Goal: Information Seeking & Learning: Find specific fact

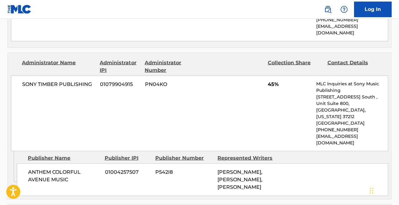
scroll to position [683, 0]
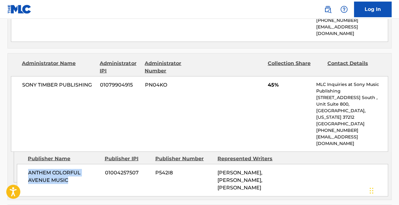
drag, startPoint x: 68, startPoint y: 138, endPoint x: 28, endPoint y: 132, distance: 39.8
click at [28, 169] on span "ANTHEM COLORFUL AVENUE MUSIC" at bounding box center [64, 176] width 72 height 15
copy span "ANTHEM COLORFUL AVENUE MUSIC"
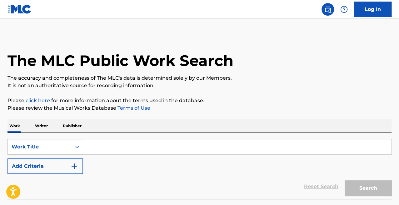
scroll to position [31, 0]
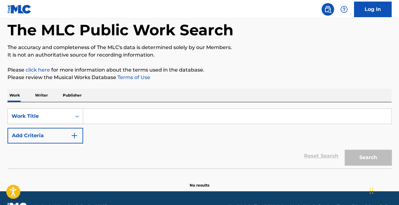
click at [71, 137] on img "Search Form" at bounding box center [74, 135] width 7 height 7
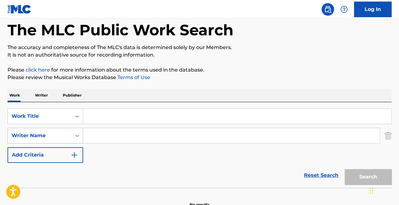
click at [65, 135] on div "Writer Name" at bounding box center [40, 135] width 56 height 7
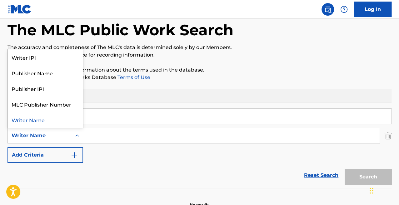
click at [65, 135] on div "Writer Name" at bounding box center [40, 135] width 56 height 7
click at [67, 134] on div "Writer Name" at bounding box center [40, 135] width 56 height 7
click at [57, 70] on div "Publisher Name" at bounding box center [45, 73] width 75 height 16
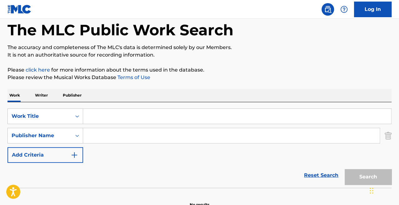
click at [105, 138] on input "Search Form" at bounding box center [231, 135] width 296 height 15
paste input "ANTHEM COLORFUL AVENUE MUSIC"
type input "ANTHEM COLORFUL AVENUE MUSIC"
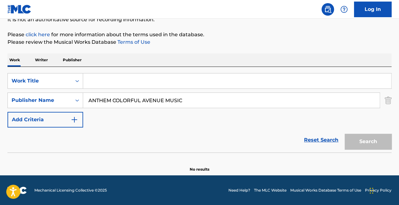
scroll to position [66, 0]
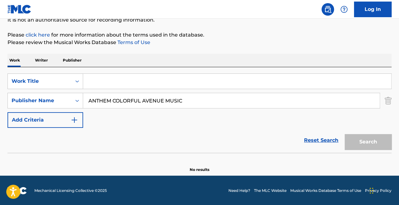
click at [223, 94] on input "ANTHEM COLORFUL AVENUE MUSIC" at bounding box center [231, 100] width 296 height 15
click at [41, 56] on p "Writer" at bounding box center [41, 60] width 17 height 13
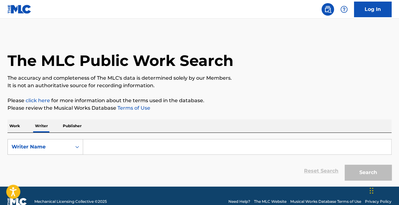
click at [61, 124] on p "Publisher" at bounding box center [72, 125] width 22 height 13
click at [100, 146] on input "Search Form" at bounding box center [237, 146] width 308 height 15
paste input "ANTHEM COLORFUL AVENUE MUSIC"
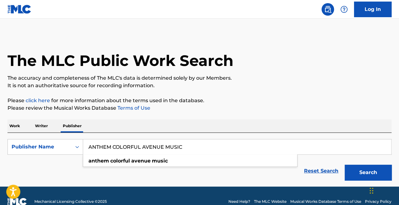
type input "ANTHEM COLORFUL AVENUE MUSIC"
click at [355, 169] on button "Search" at bounding box center [367, 172] width 47 height 16
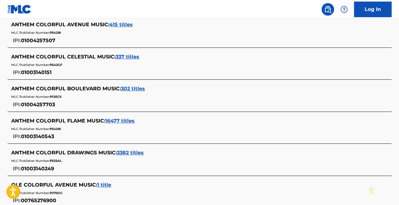
scroll to position [172, 0]
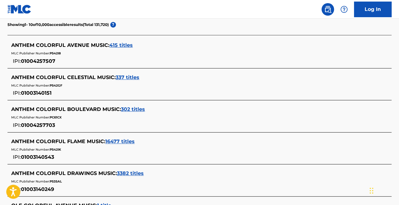
click at [116, 40] on div "ANTHEM COLORFUL AVENUE MUSIC : 415 titles MLC Publisher Number: P542I8 IPI: 010…" at bounding box center [199, 53] width 384 height 30
click at [116, 45] on span "415 titles" at bounding box center [120, 45] width 23 height 6
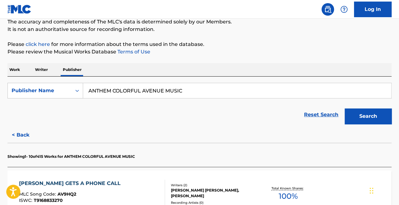
scroll to position [0, 0]
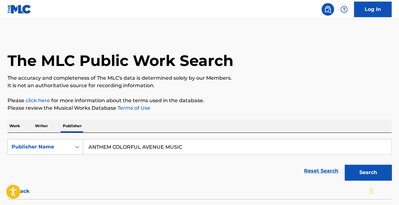
click at [34, 124] on p "Writer" at bounding box center [41, 125] width 17 height 13
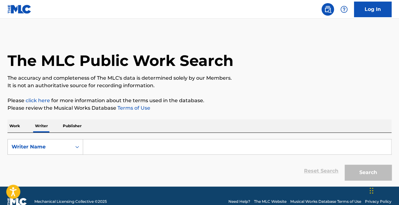
click at [140, 159] on div "Reset Search Search" at bounding box center [199, 170] width 384 height 25
click at [120, 148] on input "Search Form" at bounding box center [237, 146] width 308 height 15
paste input "Nahshid Sulaiman"
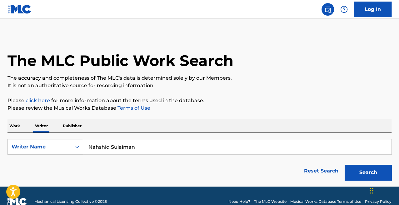
type input "Nahshid Sulaiman"
click at [344, 164] on button "Search" at bounding box center [367, 172] width 47 height 16
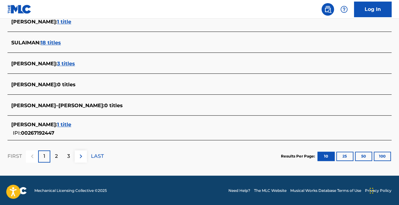
scroll to position [266, 0]
click at [75, 62] on span "3 titles" at bounding box center [66, 64] width 18 height 6
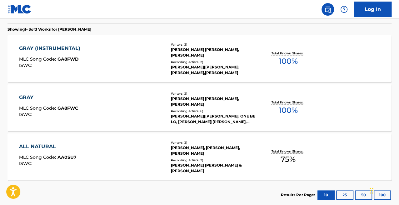
scroll to position [176, 0]
click at [114, 57] on div "GRAY (INSTRUMENTAL) MLC Song Code : GA8FWD ISWC :" at bounding box center [92, 58] width 146 height 28
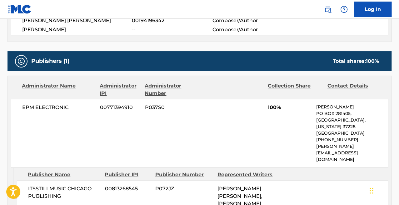
scroll to position [245, 0]
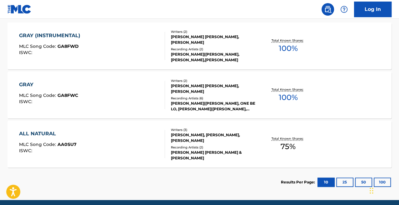
scroll to position [188, 0]
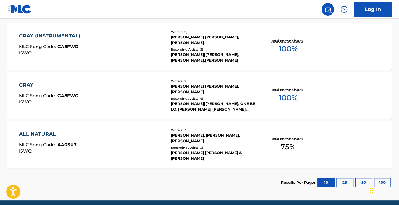
click at [101, 91] on div "GRAY MLC Song Code : GA8FWC ISWC :" at bounding box center [92, 95] width 146 height 28
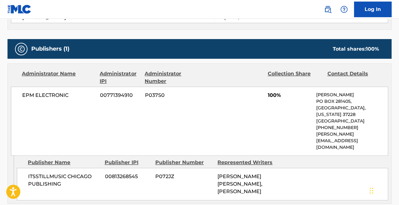
scroll to position [257, 0]
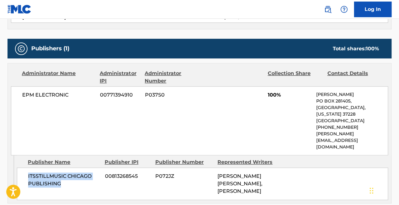
drag, startPoint x: 71, startPoint y: 163, endPoint x: 23, endPoint y: 148, distance: 50.0
click at [23, 167] on div "ITSSTILLMUSIC CHICAGO PUBLISHING 00813268545 P072JZ PATRICK KENNEDY WARD, NAHSH…" at bounding box center [202, 183] width 371 height 32
copy span "ITSSTILLMUSIC CHICAGO PUBLISHING"
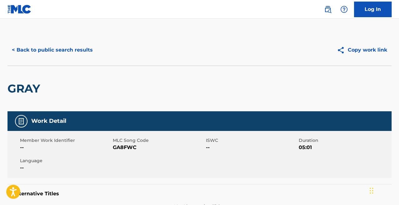
click at [50, 44] on button "< Back to public search results" at bounding box center [52, 50] width 90 height 16
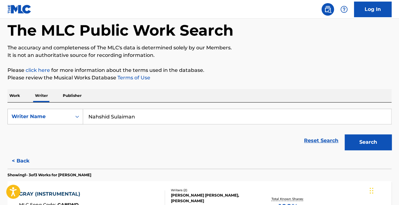
click at [8, 96] on p "Work" at bounding box center [14, 95] width 14 height 13
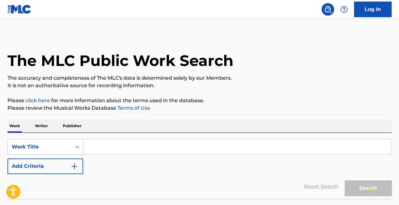
click at [110, 148] on input "Search Form" at bounding box center [237, 146] width 308 height 15
paste input "KORABU"
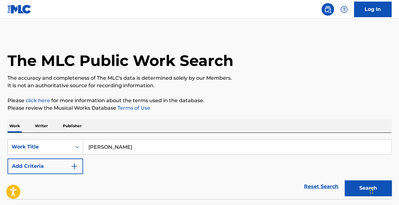
type input "KORABU"
click at [344, 180] on button "Search" at bounding box center [367, 188] width 47 height 16
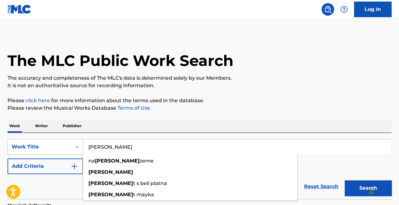
scroll to position [91, 0]
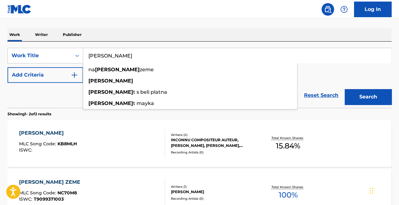
click at [66, 101] on div "Reset Search Search" at bounding box center [199, 95] width 384 height 25
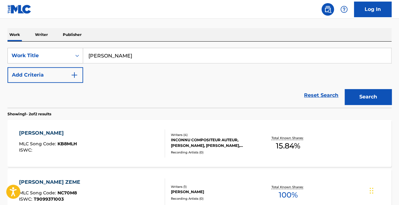
click at [213, 145] on div "INCONNU COMPOSITEUR AUTEUR, FRED GIBSON, MARCO PARISI, GIAMPAOLO PARISI" at bounding box center [213, 142] width 85 height 11
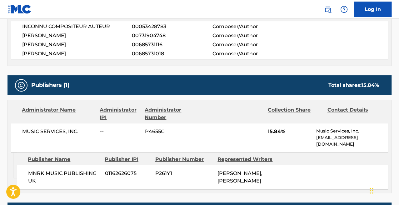
scroll to position [258, 0]
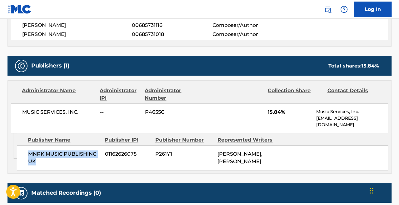
drag, startPoint x: 43, startPoint y: 154, endPoint x: 24, endPoint y: 145, distance: 21.4
click at [24, 145] on div "MNRK MUSIC PUBLISHING UK 01162626075 P261Y1 MARCO PARISI, GIAMPAOLO PARISI" at bounding box center [202, 157] width 371 height 25
copy span "MNRK MUSIC PUBLISHING UK"
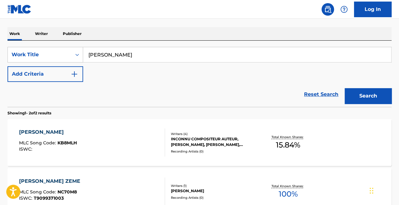
scroll to position [92, 0]
drag, startPoint x: 126, startPoint y: 56, endPoint x: 74, endPoint y: 51, distance: 52.6
click at [74, 51] on div "SearchWithCriteria430ebe6a-7905-4491-a2e9-f5a9d246b2e3 Work Title KORABU" at bounding box center [199, 55] width 384 height 16
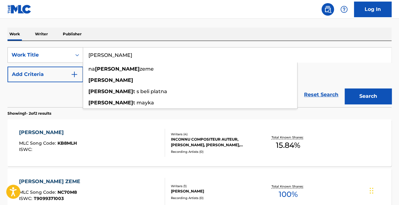
click at [119, 54] on input "KORABU" at bounding box center [237, 54] width 308 height 15
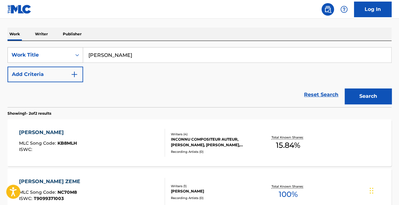
click at [44, 35] on p "Writer" at bounding box center [41, 33] width 17 height 13
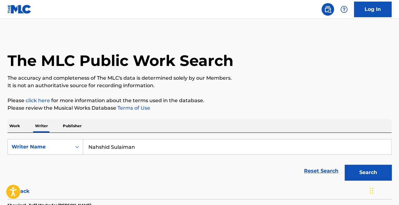
click at [160, 146] on input "Nahshid Sulaiman" at bounding box center [237, 146] width 308 height 15
click at [344, 164] on button "Search" at bounding box center [367, 172] width 47 height 16
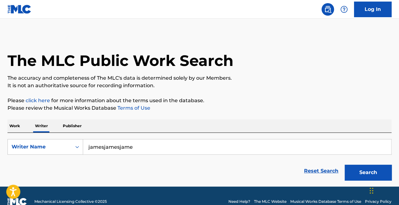
click at [160, 146] on input "jamesjamesjame" at bounding box center [237, 146] width 308 height 15
click at [344, 164] on button "Search" at bounding box center [367, 172] width 47 height 16
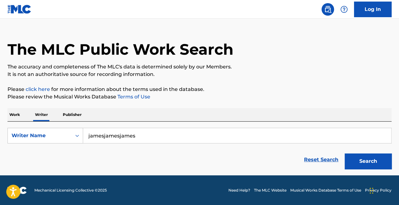
scroll to position [11, 0]
drag, startPoint x: 141, startPoint y: 134, endPoint x: 65, endPoint y: 136, distance: 76.2
click at [65, 136] on div "SearchWithCriteria035a4f30-296d-460d-888a-684e78a0e4af Writer Name jamesjamesja…" at bounding box center [199, 136] width 384 height 16
paste input "Ludwig Rosenberg"
type input "Ludwig Rosenberg"
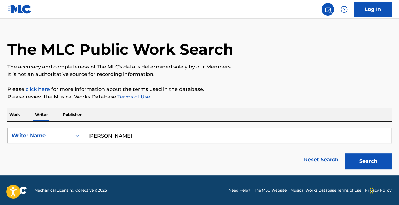
click at [344, 153] on button "Search" at bounding box center [367, 161] width 47 height 16
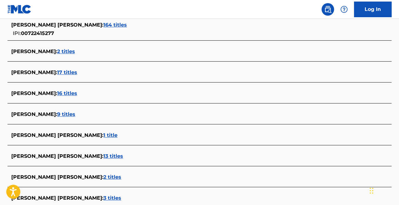
scroll to position [177, 0]
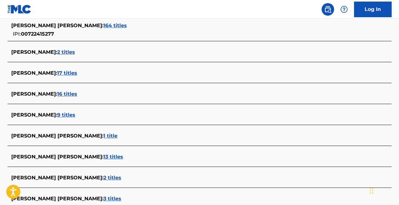
click at [75, 115] on span "9 titles" at bounding box center [66, 115] width 18 height 6
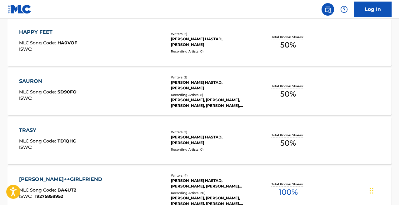
scroll to position [242, 0]
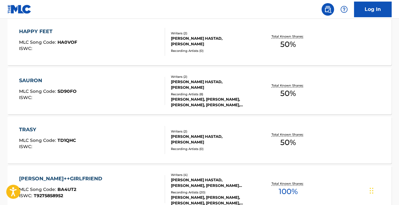
click at [103, 92] on div "SAURON MLC Song Code : SD90FO ISWC :" at bounding box center [92, 91] width 146 height 28
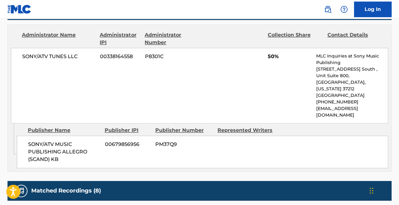
scroll to position [296, 0]
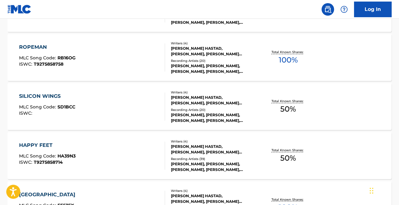
scroll to position [422, 0]
click at [132, 54] on div "ROPEMAN MLC Song Code : RB16OG ISWC : T9275858758" at bounding box center [92, 58] width 146 height 28
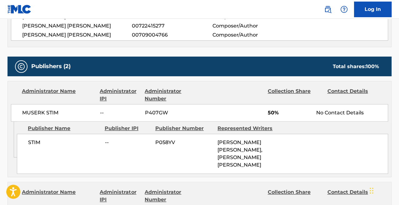
scroll to position [257, 0]
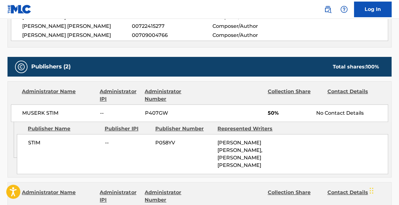
click at [62, 148] on div "STIM -- P058YV LUDWIG TOMAS WALTHER ROSENBERG, JONATHAN LEANDOER HASTAD" at bounding box center [202, 154] width 371 height 40
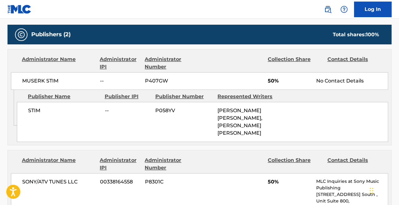
scroll to position [289, 0]
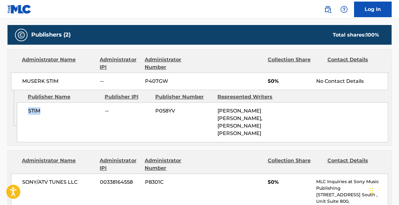
drag, startPoint x: 42, startPoint y: 112, endPoint x: 26, endPoint y: 111, distance: 16.2
click at [26, 111] on div "STIM -- P058YV LUDWIG TOMAS WALTHER ROSENBERG, JONATHAN LEANDOER HASTAD" at bounding box center [202, 122] width 371 height 40
copy span "STIM"
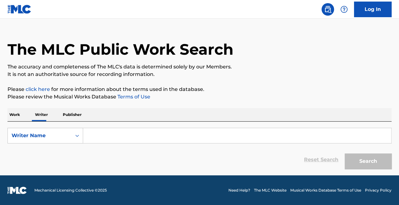
scroll to position [11, 0]
click at [120, 134] on input "Search Form" at bounding box center [237, 135] width 308 height 15
paste input "STIM"
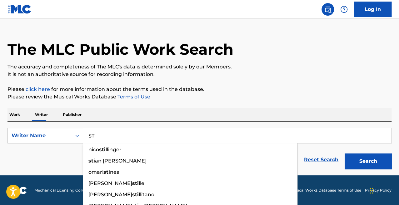
type input "S"
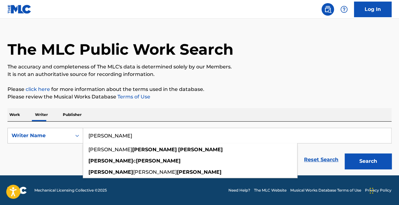
click at [344, 153] on button "Search" at bounding box center [367, 161] width 47 height 16
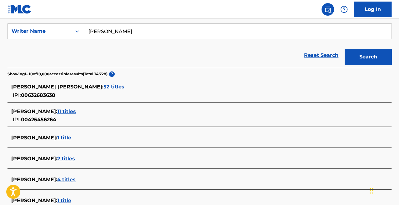
scroll to position [115, 0]
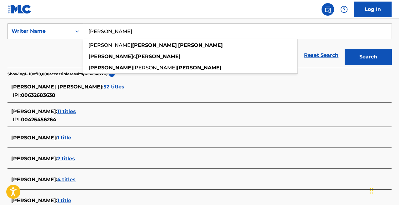
drag, startPoint x: 117, startPoint y: 33, endPoint x: 75, endPoint y: 24, distance: 42.9
click at [75, 24] on div "SearchWithCriteriaa51cd3f6-416d-4ced-9462-6cae48603985 Writer Name [PERSON_NAME…" at bounding box center [199, 31] width 384 height 16
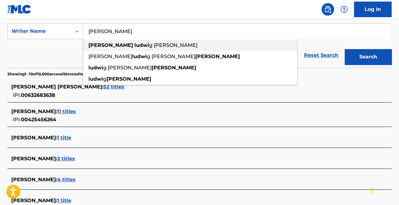
click at [134, 46] on strong "ludwi" at bounding box center [141, 45] width 15 height 6
type input "[PERSON_NAME] [PERSON_NAME]"
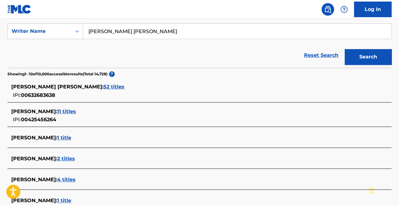
click at [344, 49] on button "Search" at bounding box center [367, 57] width 47 height 16
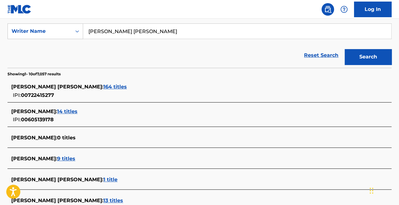
click at [127, 87] on span "164 titles" at bounding box center [114, 87] width 23 height 6
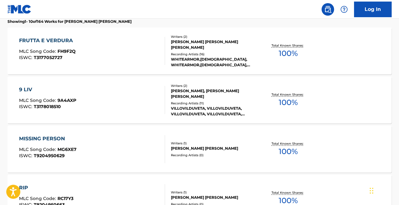
scroll to position [184, 0]
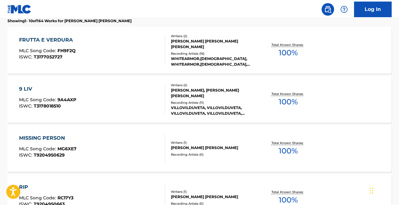
click at [117, 42] on div "FRUTTA E VERDURA MLC Song Code : FH9F2Q ISWC : T3177052727" at bounding box center [92, 50] width 146 height 28
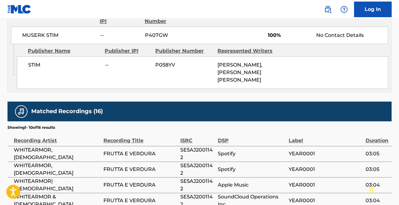
scroll to position [318, 0]
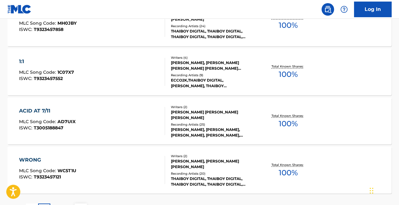
scroll to position [506, 0]
click at [121, 113] on div "ACID AT 7/11 MLC Song Code : AD7UIX ISWC : T3005188847" at bounding box center [92, 120] width 146 height 28
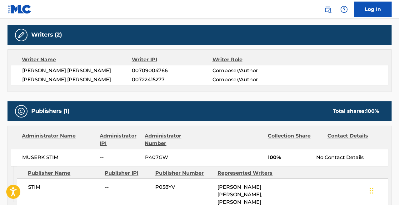
scroll to position [311, 0]
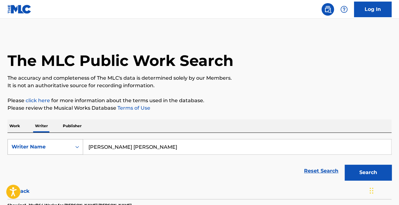
drag, startPoint x: 184, startPoint y: 150, endPoint x: 62, endPoint y: 139, distance: 122.2
click at [62, 139] on div "SearchWithCriteriaa51cd3f6-416d-4ced-9462-6cae48603985 Writer Name [PERSON_NAME…" at bounding box center [199, 147] width 384 height 16
paste input "Search Form"
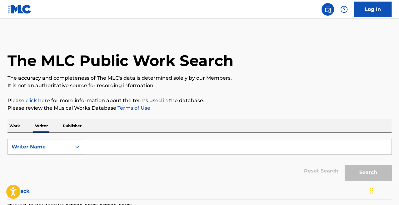
click at [114, 144] on input "Search Form" at bounding box center [237, 146] width 308 height 15
paste input "[PERSON_NAME]"
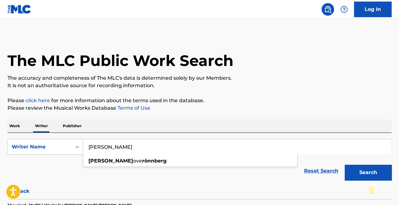
click at [110, 146] on input "[PERSON_NAME]" at bounding box center [237, 146] width 308 height 15
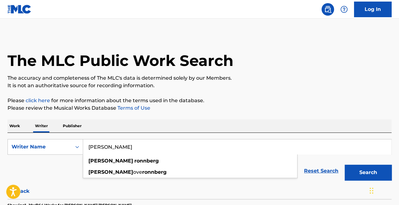
type input "[PERSON_NAME]"
click at [344, 164] on button "Search" at bounding box center [367, 172] width 47 height 16
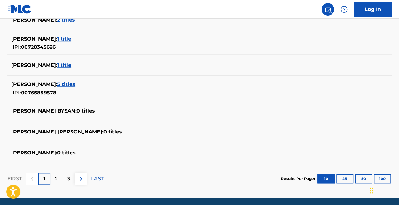
scroll to position [250, 0]
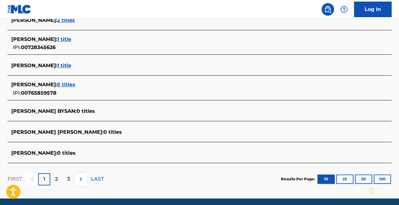
click at [75, 84] on span "5 titles" at bounding box center [66, 84] width 18 height 6
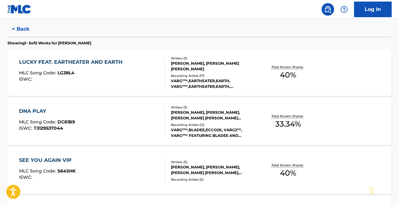
scroll to position [162, 0]
click at [194, 74] on div "Recording Artists ( 17 )" at bounding box center [213, 75] width 85 height 5
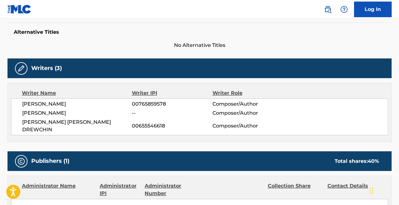
scroll to position [292, 0]
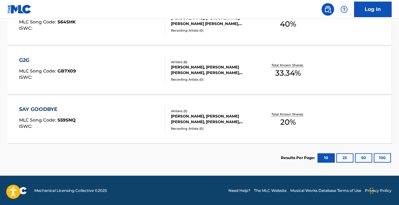
scroll to position [311, 0]
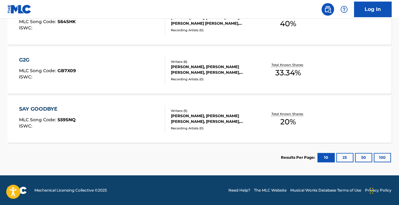
click at [147, 46] on section "LUCKY FEAT. EARTHEATER AND EARTH MLC Song Code : LG38L4 ISWC : Writers ( 3 ) [P…" at bounding box center [199, 20] width 384 height 246
click at [138, 82] on div "G2G MLC Song Code : GB7X09 ISWC :" at bounding box center [92, 70] width 146 height 28
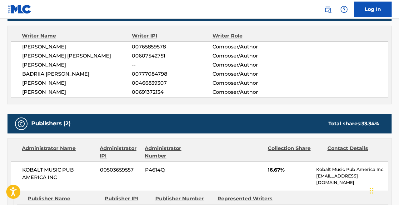
scroll to position [65, 0]
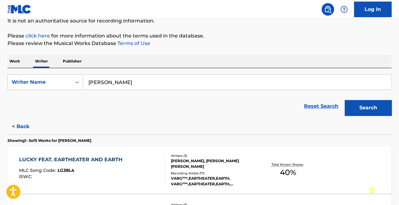
click at [155, 114] on div "Reset Search Search" at bounding box center [199, 106] width 384 height 25
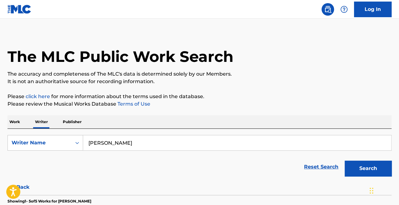
scroll to position [2, 0]
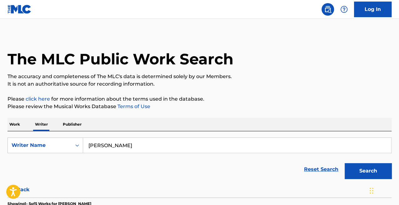
click at [17, 128] on p "Work" at bounding box center [14, 124] width 14 height 13
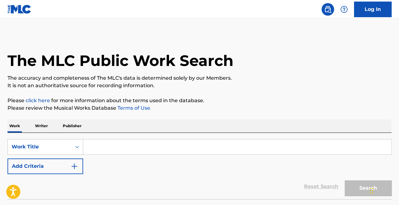
click at [136, 151] on input "Search Form" at bounding box center [237, 146] width 308 height 15
paste input "ibiza is waiting for me"
click at [344, 180] on button "Search" at bounding box center [367, 188] width 47 height 16
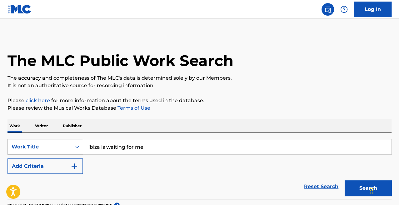
drag, startPoint x: 160, startPoint y: 144, endPoint x: 56, endPoint y: 141, distance: 104.9
click at [56, 141] on div "SearchWithCriteria0a171ddc-9321-4743-95d3-d2e31c15716b Work Title ibiza is wait…" at bounding box center [199, 147] width 384 height 16
paste input "Bullet Train To [GEOGRAPHIC_DATA]"
type input "Bullet Train To [GEOGRAPHIC_DATA]"
click at [344, 180] on button "Search" at bounding box center [367, 188] width 47 height 16
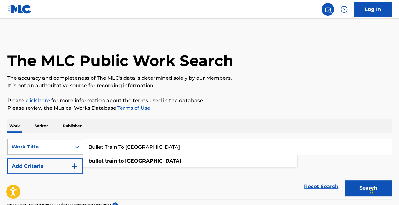
scroll to position [129, 0]
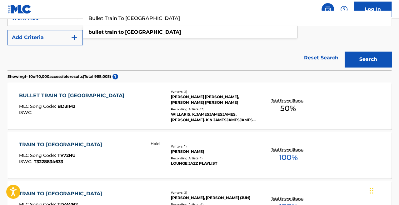
click at [188, 66] on div "Reset Search Search" at bounding box center [199, 57] width 384 height 25
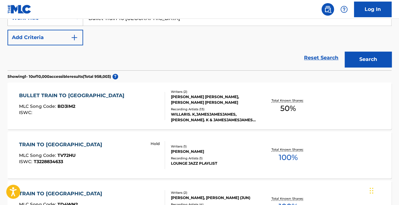
click at [106, 108] on div "BULLET TRAIN TO PARIS MLC Song Code : BD3IM2 ISWC :" at bounding box center [92, 106] width 146 height 28
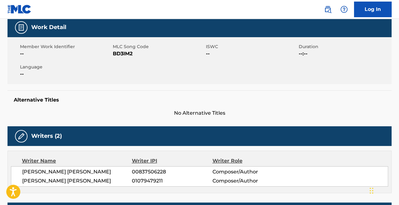
scroll to position [103, 0]
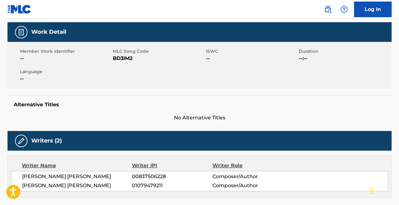
drag, startPoint x: 113, startPoint y: 171, endPoint x: 22, endPoint y: 168, distance: 90.6
click at [22, 182] on span "[PERSON_NAME] [PERSON_NAME]" at bounding box center [77, 185] width 110 height 7
copy span "[PERSON_NAME] [PERSON_NAME]"
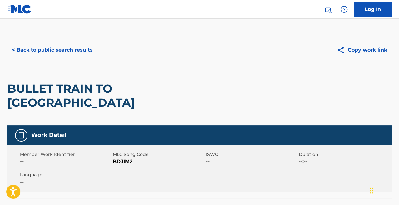
click at [61, 43] on button "< Back to public search results" at bounding box center [52, 50] width 90 height 16
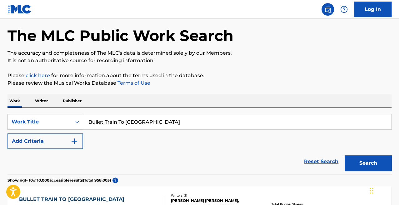
scroll to position [2, 0]
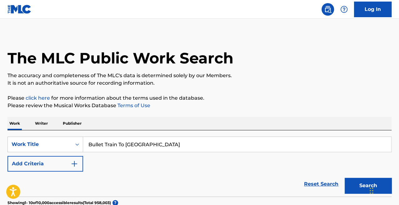
click at [38, 128] on p "Writer" at bounding box center [41, 123] width 17 height 13
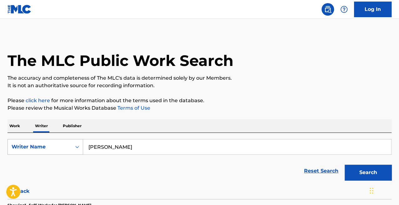
drag, startPoint x: 142, startPoint y: 144, endPoint x: 64, endPoint y: 144, distance: 77.4
click at [64, 144] on div "SearchWithCriteriaa51cd3f6-416d-4ced-9462-6cae48603985 Writer Name [PERSON_NAME]" at bounding box center [199, 147] width 384 height 16
paste input "[PERSON_NAME] [PERSON_NAME]"
type input "[PERSON_NAME] [PERSON_NAME]"
click at [344, 164] on button "Search" at bounding box center [367, 172] width 47 height 16
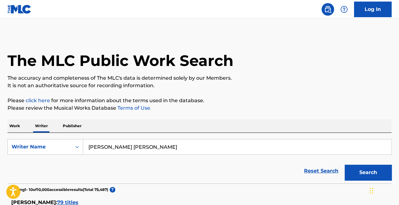
scroll to position [140, 0]
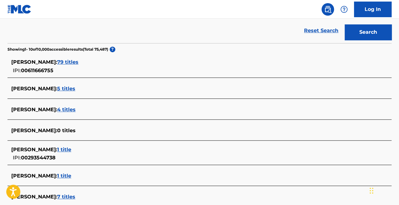
click at [72, 89] on span "5 titles" at bounding box center [66, 89] width 18 height 6
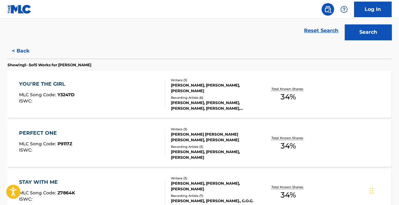
scroll to position [164, 0]
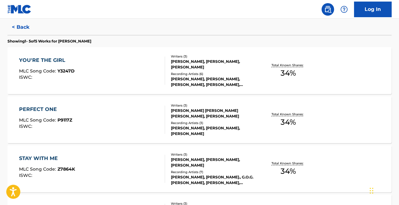
click at [136, 55] on div "YOU'RE THE GIRL MLC Song Code : Y3247D ISWC : Writers ( 3 ) [PERSON_NAME], [PER…" at bounding box center [199, 70] width 384 height 47
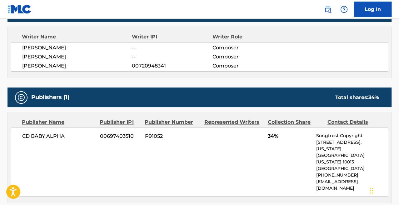
scroll to position [215, 0]
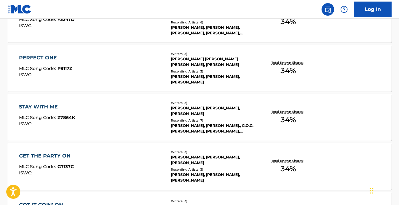
scroll to position [311, 0]
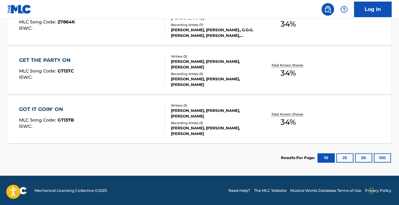
click at [101, 110] on div "GOT IT GOIN' ON MLC Song Code : G7137B ISWC :" at bounding box center [92, 119] width 146 height 28
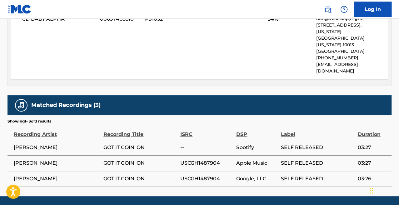
scroll to position [184, 0]
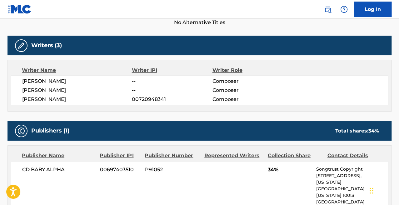
drag, startPoint x: 67, startPoint y: 91, endPoint x: 21, endPoint y: 93, distance: 46.9
click at [21, 93] on div "[PERSON_NAME] -- Composer [PERSON_NAME] -- Composer [PERSON_NAME] 00720948341 C…" at bounding box center [199, 90] width 377 height 29
copy span "[PERSON_NAME]"
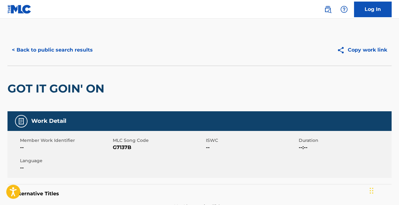
click at [56, 46] on button "< Back to public search results" at bounding box center [52, 50] width 90 height 16
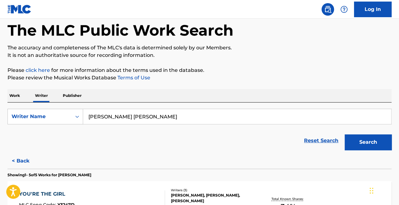
click at [20, 96] on p "Work" at bounding box center [14, 95] width 14 height 13
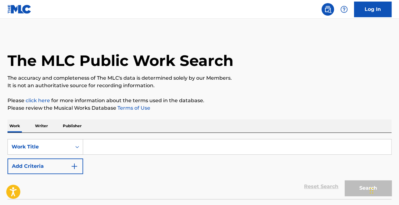
click at [145, 145] on input "Search Form" at bounding box center [237, 146] width 308 height 15
paste input "REDLINE DASH"
type input "REDLINE DASH"
click at [344, 180] on button "Search" at bounding box center [367, 188] width 47 height 16
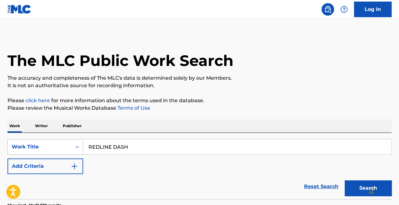
drag, startPoint x: 130, startPoint y: 149, endPoint x: 72, endPoint y: 139, distance: 58.3
click at [72, 139] on div "SearchWithCriteria0a171ddc-9321-4743-95d3-d2e31c15716b Work Title REDLINE DASH" at bounding box center [199, 147] width 384 height 16
click at [49, 126] on div "Work Writer Publisher" at bounding box center [199, 125] width 384 height 13
click at [38, 122] on p "Writer" at bounding box center [41, 125] width 17 height 13
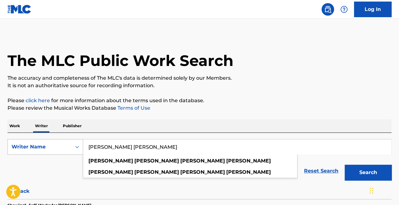
drag, startPoint x: 182, startPoint y: 144, endPoint x: 15, endPoint y: 140, distance: 167.3
click at [15, 140] on div "SearchWithCriteriaa51cd3f6-416d-4ced-9462-6cae48603985 Writer Name [PERSON_NAME…" at bounding box center [199, 147] width 384 height 16
paste input "[PERSON_NAME]"
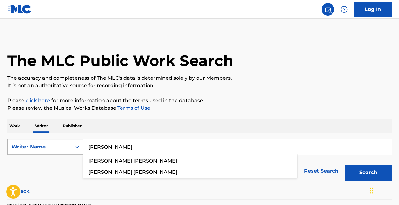
type input "[PERSON_NAME]"
click at [344, 164] on button "Search" at bounding box center [367, 172] width 47 height 16
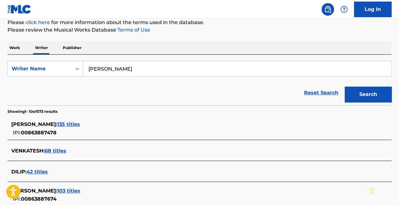
scroll to position [78, 0]
click at [74, 125] on span "135 titles" at bounding box center [68, 124] width 23 height 6
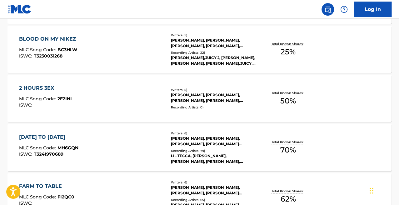
scroll to position [332, 0]
click at [138, 141] on div "[DATE] TO [DATE] MLC Song Code : MH6GQN ISWC : T3241970689" at bounding box center [92, 148] width 146 height 28
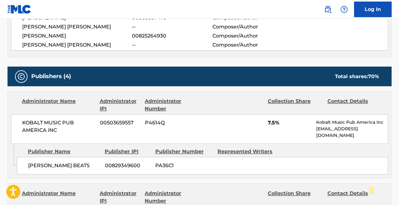
scroll to position [265, 0]
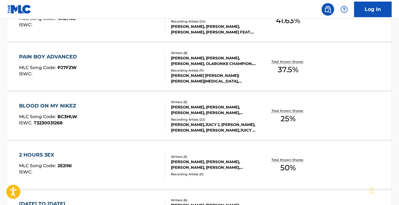
click at [150, 55] on div "PAIN BOY ADVANCED MLC Song Code : PJ7FZW ISWC :" at bounding box center [92, 67] width 146 height 28
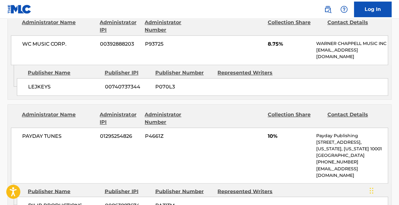
scroll to position [429, 0]
drag, startPoint x: 85, startPoint y: 186, endPoint x: 29, endPoint y: 186, distance: 55.9
click at [29, 201] on span "DILIP PRODUCTIONS" at bounding box center [64, 204] width 72 height 7
copy span "DILIP PRODUCTIONS"
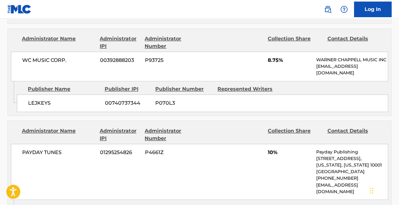
scroll to position [456, 0]
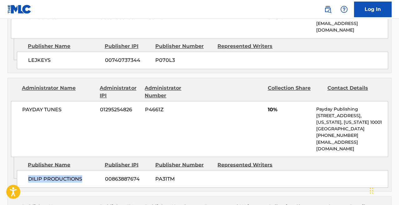
copy span "DILIP PRODUCTIONS"
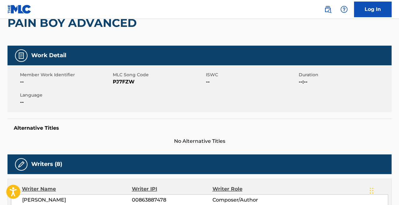
scroll to position [0, 0]
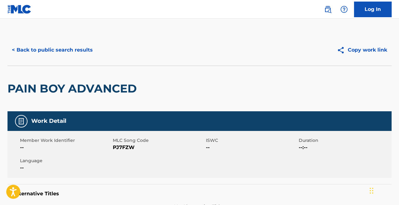
click at [60, 46] on button "< Back to public search results" at bounding box center [52, 50] width 90 height 16
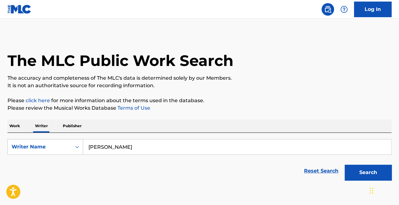
scroll to position [30, 0]
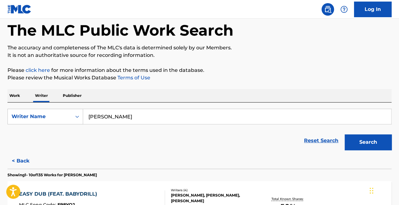
click at [17, 92] on p "Work" at bounding box center [14, 95] width 14 height 13
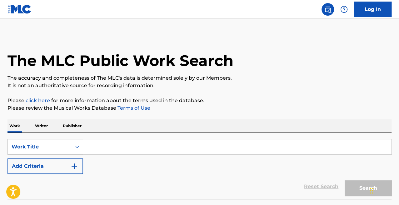
click at [150, 154] on input "Search Form" at bounding box center [237, 146] width 308 height 15
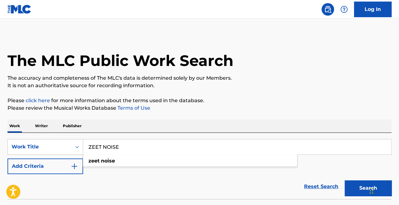
type input "ZEET NOISE"
click at [344, 180] on button "Search" at bounding box center [367, 188] width 47 height 16
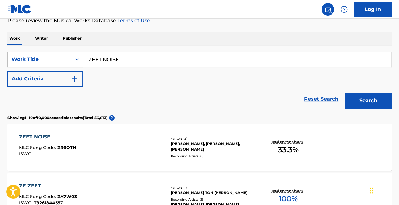
scroll to position [87, 0]
click at [105, 145] on div "ZEET NOISE MLC Song Code : ZR6OTH ISWC :" at bounding box center [92, 147] width 146 height 28
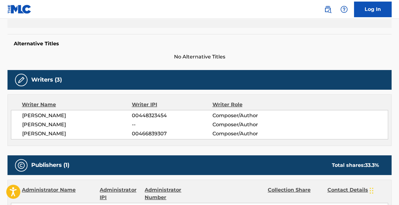
scroll to position [150, 0]
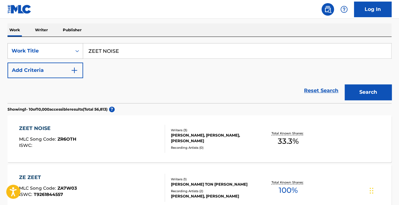
scroll to position [94, 0]
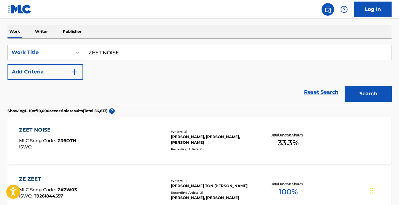
drag, startPoint x: 135, startPoint y: 50, endPoint x: 78, endPoint y: 51, distance: 57.1
click at [78, 51] on div "SearchWithCriteria0a171ddc-9321-4743-95d3-d2e31c15716b Work Title ZEET NOISE" at bounding box center [199, 53] width 384 height 16
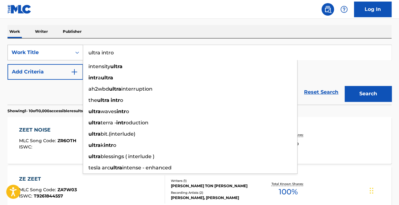
type input "ultra intro"
click at [344, 86] on button "Search" at bounding box center [367, 94] width 47 height 16
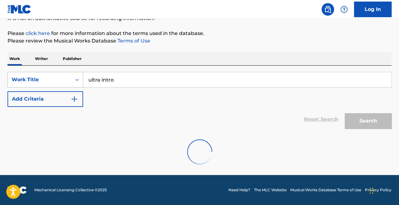
scroll to position [67, 0]
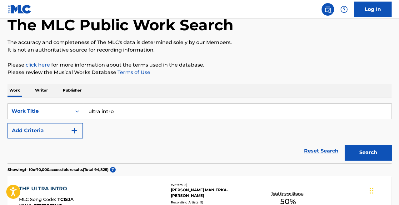
scroll to position [28, 0]
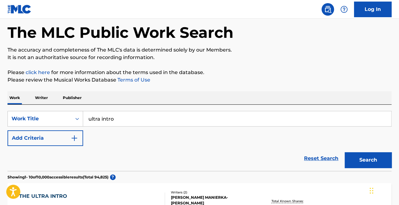
click at [42, 101] on p "Writer" at bounding box center [41, 97] width 17 height 13
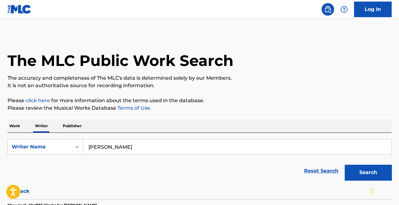
click at [137, 139] on input "[PERSON_NAME]" at bounding box center [237, 146] width 308 height 15
drag, startPoint x: 137, startPoint y: 140, endPoint x: 68, endPoint y: 141, distance: 69.0
click at [68, 141] on div "SearchWithCriteriaa51cd3f6-416d-4ced-9462-6cae48603985 Writer Name [PERSON_NAME…" at bounding box center [199, 147] width 384 height 16
paste input "[PERSON_NAME]"
type input "[PERSON_NAME]"
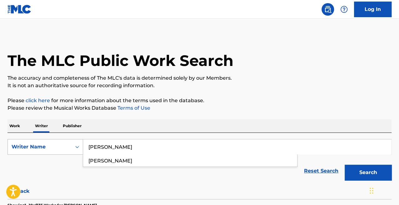
click at [344, 164] on button "Search" at bounding box center [367, 172] width 47 height 16
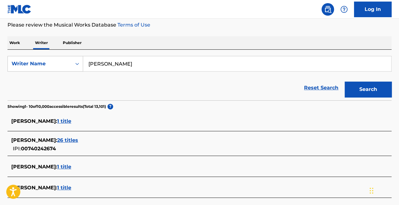
scroll to position [125, 0]
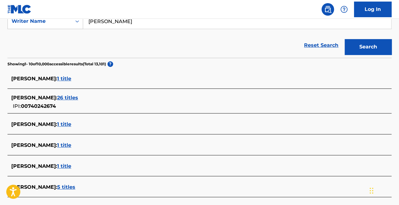
click at [66, 95] on span "26 titles" at bounding box center [67, 98] width 21 height 6
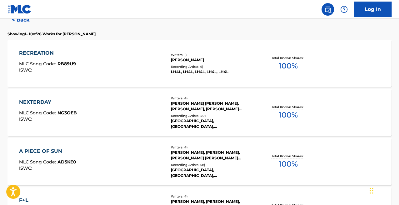
scroll to position [172, 0]
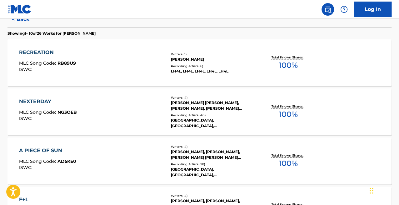
click at [142, 54] on div "RECREATION MLC Song Code : RB89U9 ISWC :" at bounding box center [92, 63] width 146 height 28
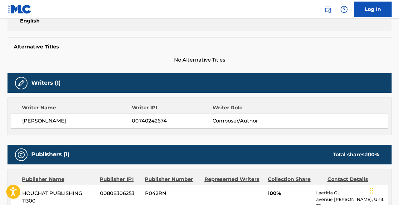
scroll to position [226, 0]
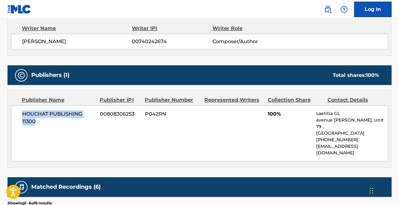
drag, startPoint x: 39, startPoint y: 119, endPoint x: 18, endPoint y: 114, distance: 21.6
click at [18, 114] on div "HOUCHAT PUBLISHING 11300 00808306253 P042RN 100% [PERSON_NAME][GEOGRAPHIC_DATA]…" at bounding box center [199, 133] width 377 height 56
copy span "HOUCHAT PUBLISHING 11300"
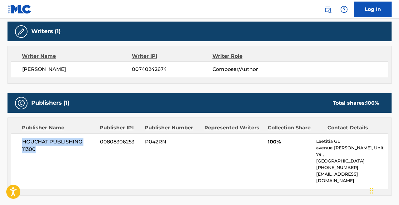
scroll to position [199, 0]
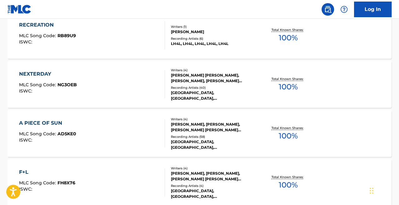
click at [106, 90] on div "NEXTERDAY MLC Song Code : NG3OEB ISWC :" at bounding box center [92, 84] width 146 height 28
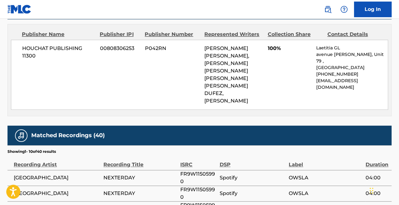
scroll to position [306, 0]
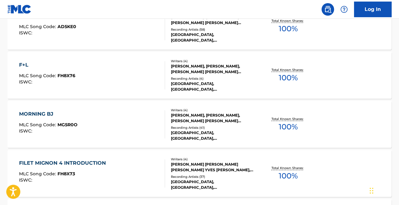
click at [128, 164] on div "FILET MIGNON 4 INTRODUCTION MLC Song Code : FH8X73 ISWC :" at bounding box center [92, 173] width 146 height 28
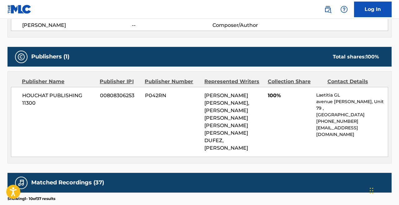
scroll to position [274, 0]
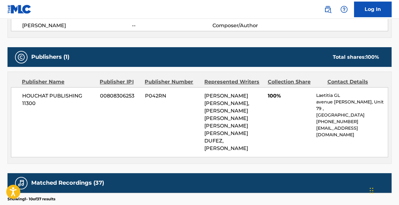
click at [131, 123] on div "HOUCHAT PUBLISHING 11300 00808306253 P042RN [PERSON_NAME] [PERSON_NAME], [PERSO…" at bounding box center [199, 122] width 377 height 70
drag, startPoint x: 316, startPoint y: 121, endPoint x: 385, endPoint y: 120, distance: 69.0
click at [385, 125] on p "[EMAIL_ADDRESS][DOMAIN_NAME]" at bounding box center [351, 131] width 71 height 13
copy p "[EMAIL_ADDRESS][DOMAIN_NAME]"
drag, startPoint x: 34, startPoint y: 101, endPoint x: 19, endPoint y: 97, distance: 16.0
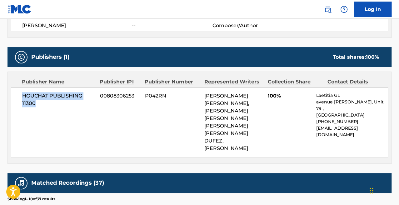
click at [19, 97] on div "HOUCHAT PUBLISHING 11300 00808306253 P042RN [PERSON_NAME] [PERSON_NAME], [PERSO…" at bounding box center [199, 122] width 377 height 70
copy span "HOUCHAT PUBLISHING 11300"
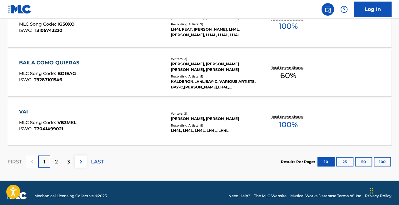
scroll to position [554, 0]
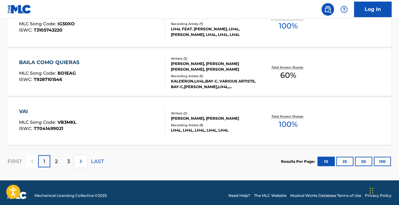
click at [127, 116] on div "VAI MLC Song Code : VB3MKL ISWC : T7041499021" at bounding box center [92, 121] width 146 height 28
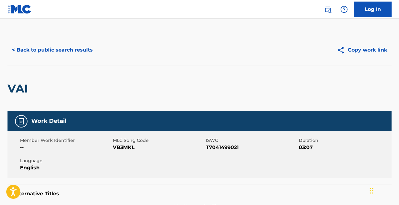
click at [57, 48] on button "< Back to public search results" at bounding box center [52, 50] width 90 height 16
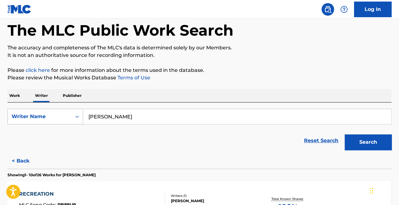
drag, startPoint x: 150, startPoint y: 110, endPoint x: 62, endPoint y: 117, distance: 88.4
click at [62, 117] on div "SearchWithCriteriaa51cd3f6-416d-4ced-9462-6cae48603985 Writer Name [PERSON_NAME]" at bounding box center [199, 117] width 384 height 16
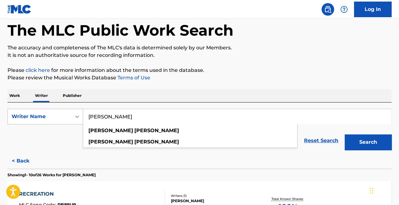
paste input "[PERSON_NAME]"
type input "[PERSON_NAME]"
click at [344, 134] on button "Search" at bounding box center [367, 142] width 47 height 16
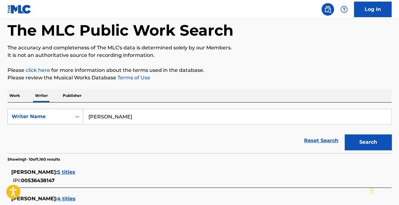
scroll to position [96, 0]
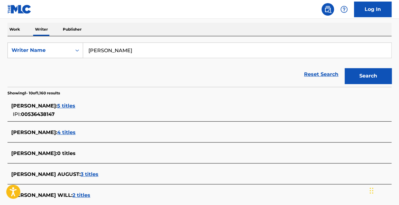
click at [75, 103] on span "5 titles" at bounding box center [66, 106] width 18 height 6
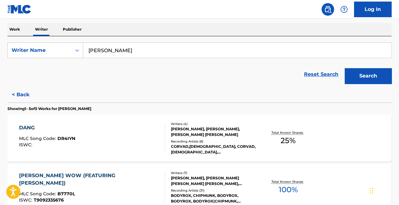
scroll to position [146, 0]
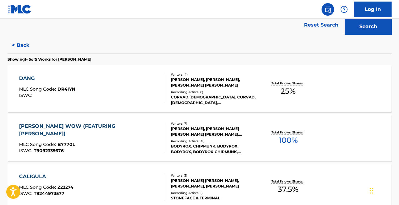
click at [135, 134] on div "[PERSON_NAME] WOW (FEATURING CHIPMUNK) MLC Song Code : B7770L ISWC : T9092335676" at bounding box center [89, 137] width 140 height 31
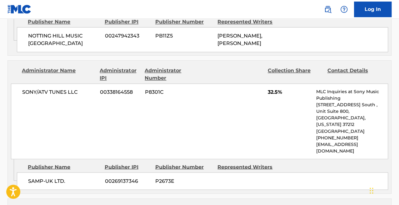
scroll to position [468, 0]
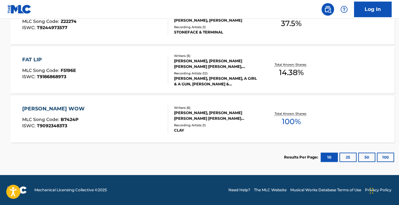
scroll to position [311, 0]
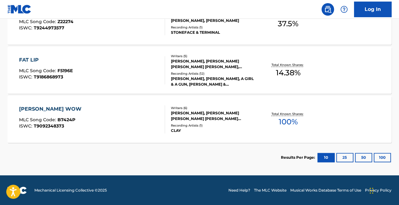
click at [207, 128] on div "CLAY" at bounding box center [213, 131] width 85 height 6
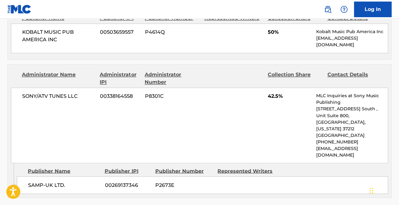
scroll to position [465, 0]
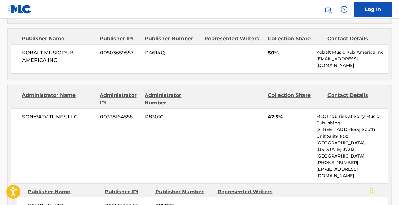
scroll to position [311, 0]
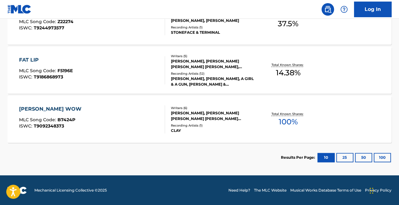
click at [132, 143] on section "Results Per Page: 10 25 50 100" at bounding box center [199, 157] width 384 height 29
click at [113, 121] on div "[PERSON_NAME] WOW MLC Song Code : B7424P ISWC : T9092348373" at bounding box center [92, 119] width 146 height 28
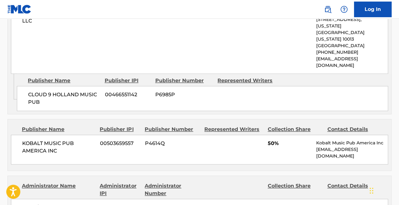
scroll to position [375, 0]
drag, startPoint x: 43, startPoint y: 93, endPoint x: 26, endPoint y: 81, distance: 21.4
click at [26, 86] on div "CLOUD 9 HOLLAND MUSIC PUB 00466551142 P6985P" at bounding box center [202, 98] width 371 height 25
copy span "CLOUD 9 HOLLAND MUSIC PUB"
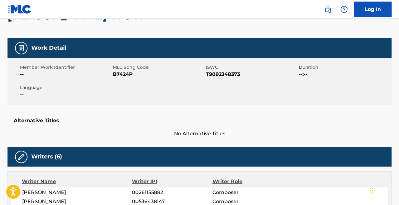
scroll to position [0, 0]
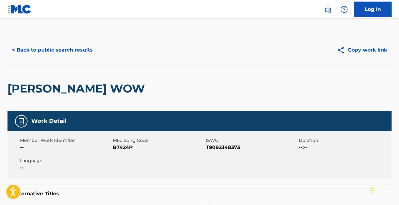
click at [65, 50] on button "< Back to public search results" at bounding box center [52, 50] width 90 height 16
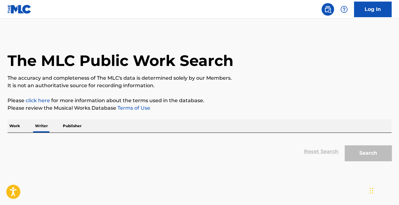
scroll to position [30, 0]
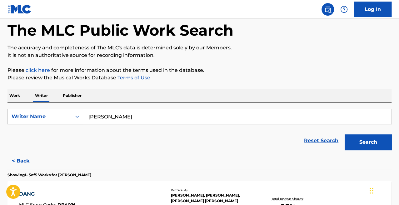
drag, startPoint x: 130, startPoint y: 116, endPoint x: 60, endPoint y: 124, distance: 70.3
click at [60, 124] on form "SearchWithCriteriaa51cd3f6-416d-4ced-9462-6cae48603985 Writer Name [PERSON_NAME…" at bounding box center [199, 131] width 384 height 44
paste input "[PERSON_NAME]"
type input "[PERSON_NAME]"
click at [344, 134] on button "Search" at bounding box center [367, 142] width 47 height 16
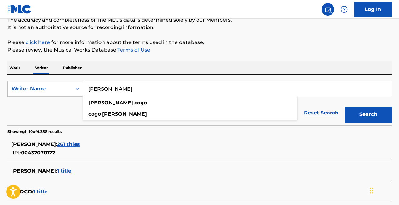
scroll to position [59, 0]
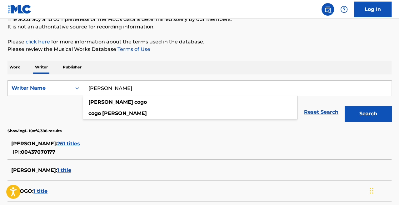
click at [69, 142] on span "261 titles" at bounding box center [68, 143] width 23 height 6
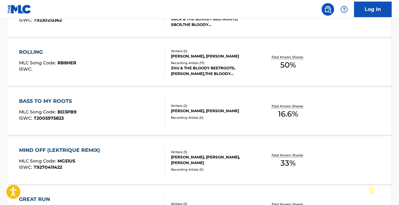
scroll to position [172, 0]
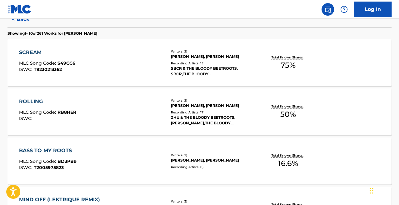
click at [235, 72] on div "SBCR & THE BLOODY BEETROOTS, SBCR,THE BLOODY BEETROOTS,SIGNAL:NOIZE, SBCR, SBCR…" at bounding box center [213, 71] width 85 height 11
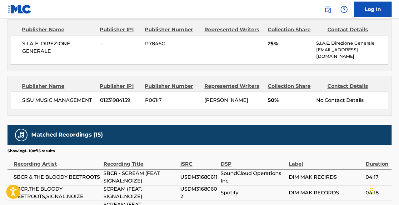
scroll to position [301, 0]
drag, startPoint x: 363, startPoint y: 50, endPoint x: 312, endPoint y: 51, distance: 51.2
click at [312, 51] on div "S.I.A.E. DIREZIONE GENERALE -- P7846C 25% S.I.A.E. Direzione Generale [EMAIL_AD…" at bounding box center [199, 50] width 377 height 30
copy p "[EMAIL_ADDRESS][DOMAIN_NAME]"
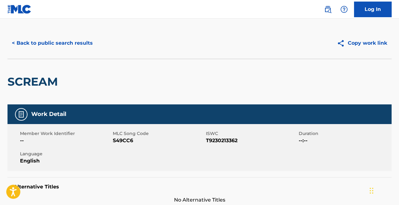
click at [43, 46] on button "< Back to public search results" at bounding box center [52, 43] width 90 height 16
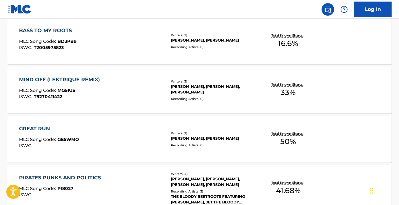
scroll to position [320, 0]
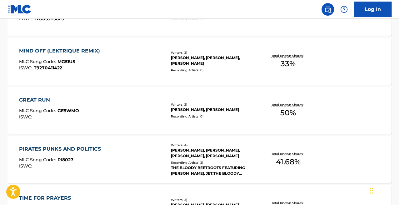
click at [142, 115] on div "GREAT RUN MLC Song Code : GE5WMO ISWC :" at bounding box center [92, 110] width 146 height 28
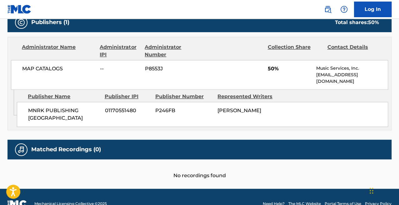
scroll to position [283, 0]
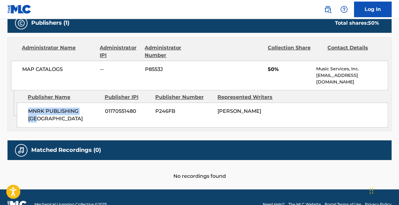
drag, startPoint x: 95, startPoint y: 103, endPoint x: 29, endPoint y: 104, distance: 65.9
click at [29, 107] on span "MNRK PUBLISHING [GEOGRAPHIC_DATA]" at bounding box center [64, 114] width 72 height 15
copy span "MNRK PUBLISHING [GEOGRAPHIC_DATA]"
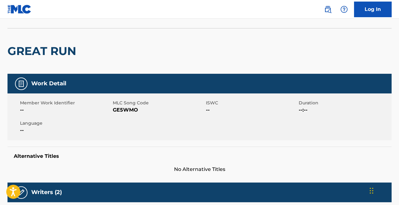
scroll to position [0, 0]
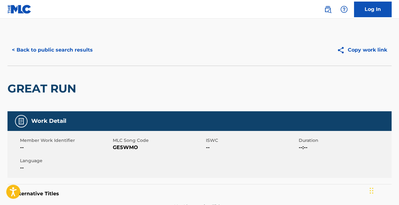
click at [79, 54] on button "< Back to public search results" at bounding box center [52, 50] width 90 height 16
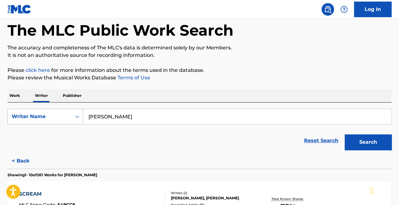
drag, startPoint x: 130, startPoint y: 119, endPoint x: 51, endPoint y: 121, distance: 79.9
click at [51, 121] on div "SearchWithCriteriaa51cd3f6-416d-4ced-9462-6cae48603985 Writer Name [PERSON_NAME]" at bounding box center [199, 117] width 384 height 16
paste input "[PERSON_NAME]"
type input "[PERSON_NAME]"
click at [344, 134] on button "Search" at bounding box center [367, 142] width 47 height 16
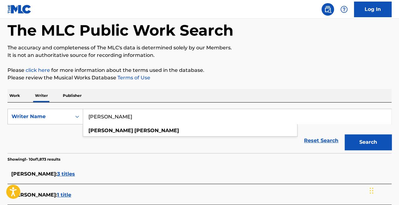
scroll to position [120, 0]
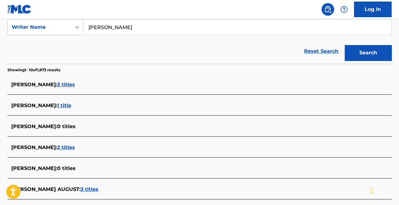
click at [75, 83] on span "3 titles" at bounding box center [66, 84] width 18 height 6
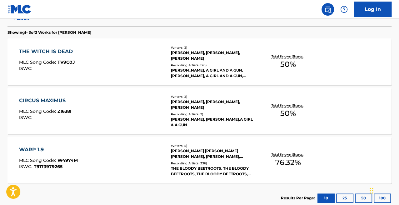
scroll to position [168, 0]
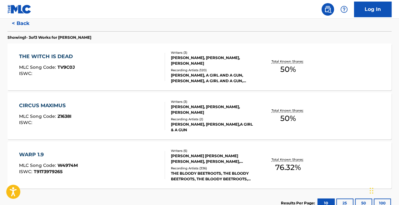
click at [158, 71] on div "THE WITCH IS DEAD MLC Song Code : TV9C0J ISWC :" at bounding box center [92, 67] width 146 height 28
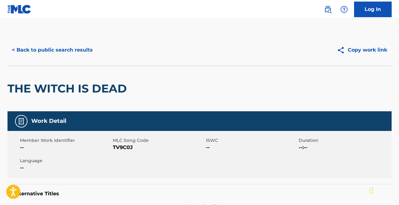
click at [41, 50] on button "< Back to public search results" at bounding box center [52, 50] width 90 height 16
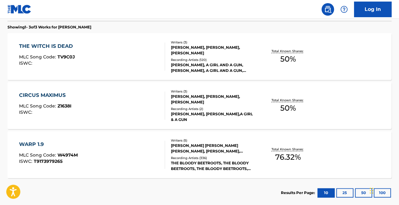
scroll to position [178, 0]
click at [139, 144] on div "WARP 1.9 MLC Song Code : W4974M ISWC : T9173979265" at bounding box center [92, 155] width 146 height 28
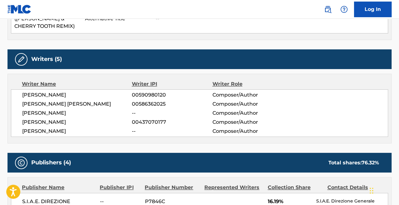
scroll to position [372, 0]
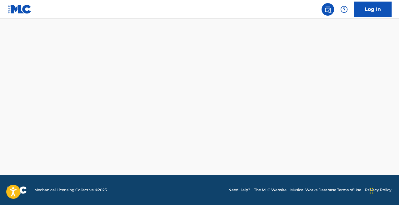
scroll to position [213, 0]
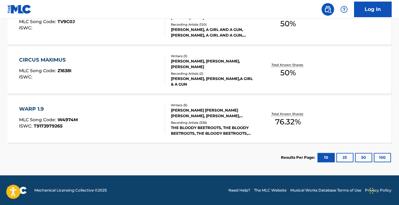
click at [164, 81] on div at bounding box center [161, 70] width 5 height 28
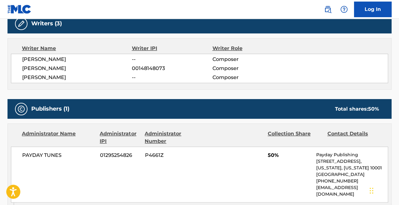
scroll to position [179, 0]
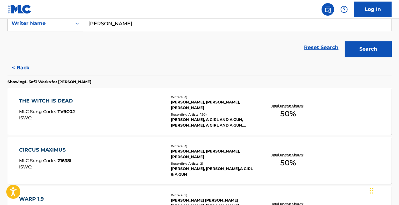
scroll to position [123, 0]
click at [135, 115] on div "THE WITCH IS DEAD MLC Song Code : TV9C0J ISWC :" at bounding box center [92, 111] width 146 height 28
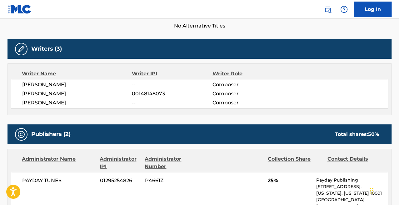
scroll to position [180, 0]
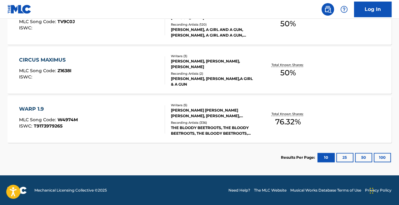
scroll to position [205, 0]
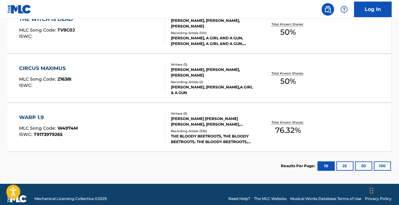
click at [126, 133] on div "WARP 1.9 MLC Song Code : W4974M ISWC : T9173979265" at bounding box center [92, 128] width 146 height 28
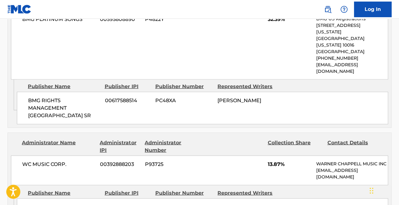
scroll to position [633, 0]
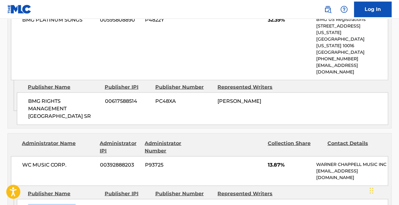
drag, startPoint x: 79, startPoint y: 126, endPoint x: 29, endPoint y: 127, distance: 49.6
click at [29, 204] on span "PILLOWFACE PUB" at bounding box center [64, 207] width 72 height 7
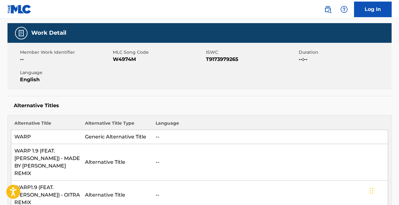
scroll to position [0, 0]
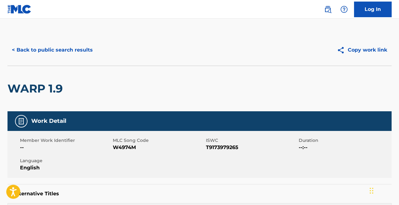
click at [46, 49] on button "< Back to public search results" at bounding box center [52, 50] width 90 height 16
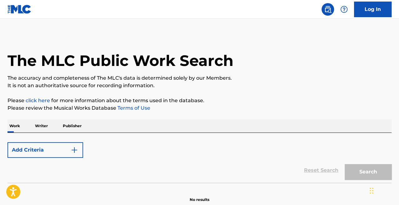
scroll to position [30, 0]
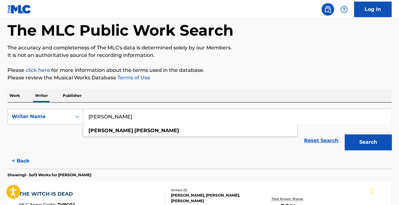
drag, startPoint x: 153, startPoint y: 113, endPoint x: 149, endPoint y: 113, distance: 4.7
click at [149, 113] on input "[PERSON_NAME]" at bounding box center [237, 116] width 308 height 15
drag, startPoint x: 145, startPoint y: 116, endPoint x: 5, endPoint y: 104, distance: 140.4
click at [5, 104] on div "The MLC Public Work Search The accuracy and completeness of The MLC's data is d…" at bounding box center [199, 179] width 399 height 351
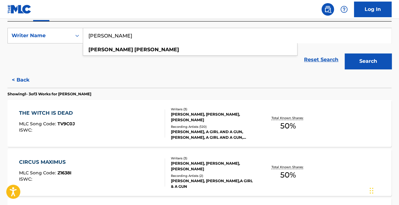
scroll to position [213, 0]
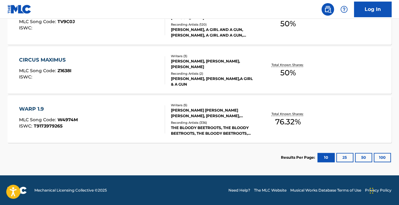
click at [200, 112] on div "[PERSON_NAME] [PERSON_NAME] [PERSON_NAME], [PERSON_NAME], [PERSON_NAME], [PERSO…" at bounding box center [213, 112] width 85 height 11
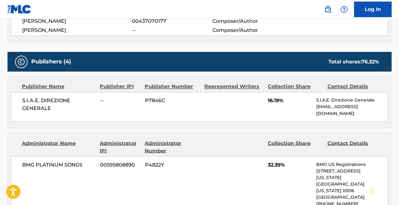
scroll to position [500, 0]
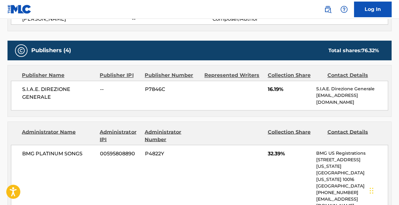
click at [175, 6] on nav "Log In" at bounding box center [199, 9] width 399 height 19
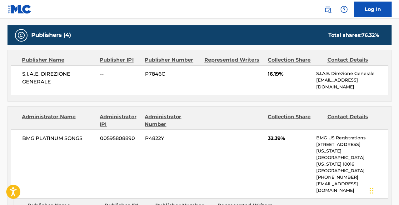
scroll to position [520, 0]
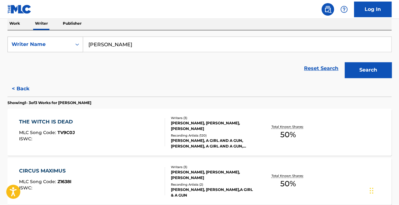
scroll to position [89, 0]
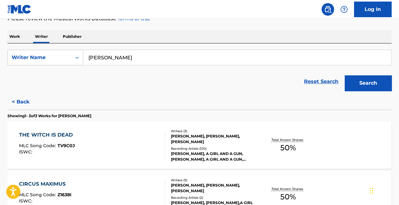
click at [105, 56] on input "[PERSON_NAME]" at bounding box center [237, 57] width 308 height 15
type input "[PERSON_NAME]"
click at [344, 75] on button "Search" at bounding box center [367, 83] width 47 height 16
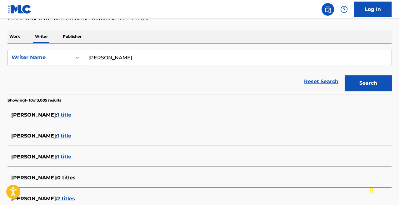
scroll to position [104, 0]
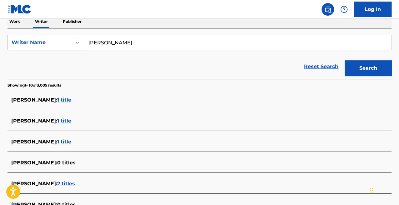
click at [60, 121] on span "1 title" at bounding box center [64, 121] width 14 height 6
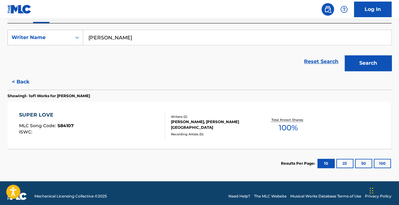
scroll to position [109, 0]
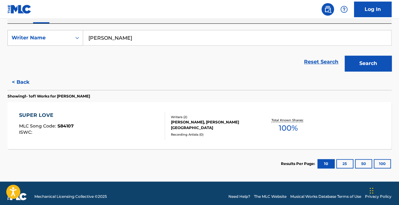
click at [60, 121] on div "SUPER LOVE MLC Song Code : S84107 ISWC :" at bounding box center [46, 125] width 55 height 28
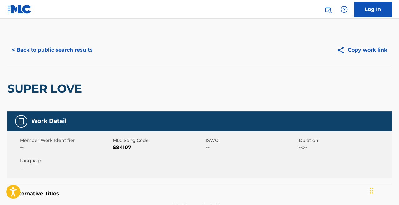
click at [48, 56] on button "< Back to public search results" at bounding box center [52, 50] width 90 height 16
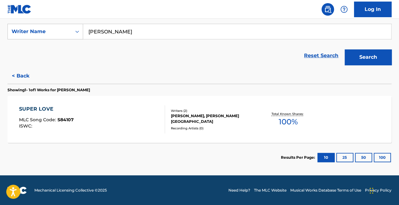
scroll to position [83, 0]
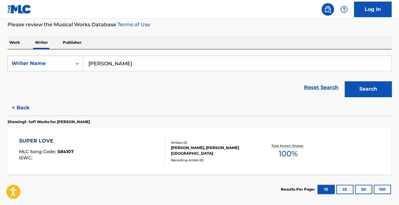
drag, startPoint x: 104, startPoint y: 63, endPoint x: 88, endPoint y: 64, distance: 16.6
click at [88, 64] on input "[PERSON_NAME]" at bounding box center [237, 63] width 308 height 15
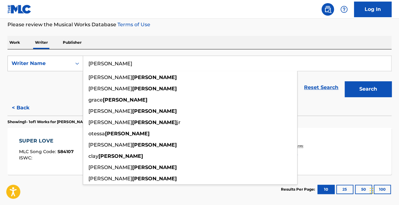
type input "[PERSON_NAME]"
click at [344, 81] on button "Search" at bounding box center [367, 89] width 47 height 16
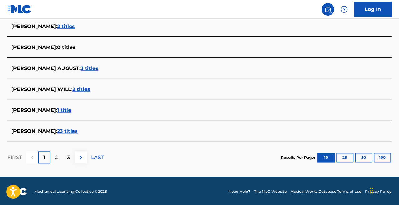
click at [59, 159] on div "2" at bounding box center [56, 157] width 12 height 12
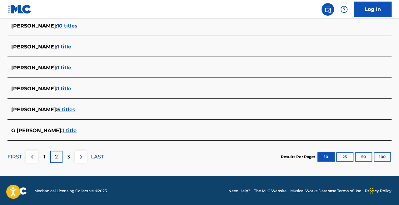
click at [72, 154] on div "3" at bounding box center [68, 156] width 12 height 12
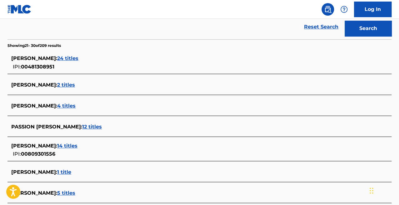
scroll to position [143, 0]
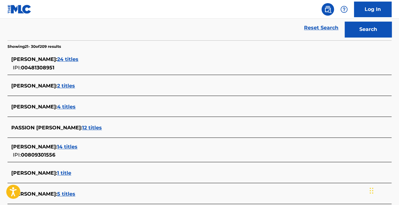
click at [75, 106] on span "4 titles" at bounding box center [66, 107] width 18 height 6
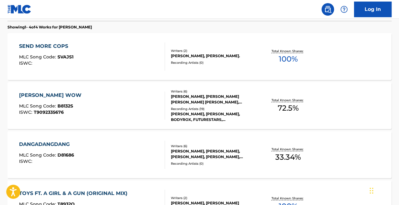
scroll to position [197, 0]
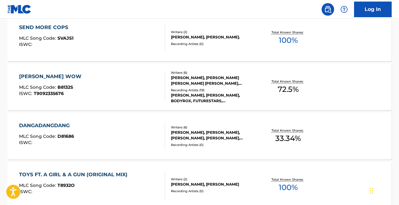
click at [138, 167] on div "TOYS FT. A GIRL & A GUN (ORIGINAL MIX) MLC Song Code : T8932O ISWC : Writers ( …" at bounding box center [199, 184] width 384 height 47
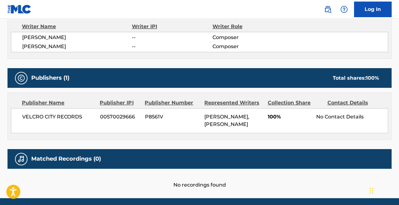
scroll to position [193, 0]
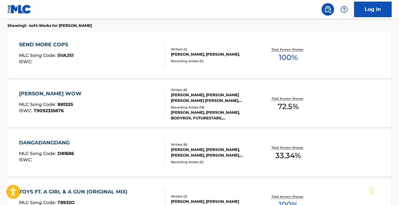
scroll to position [179, 0]
click at [145, 107] on div "[PERSON_NAME] WOW MLC Song Code : B8132S ISWC : T9092335676" at bounding box center [92, 104] width 146 height 28
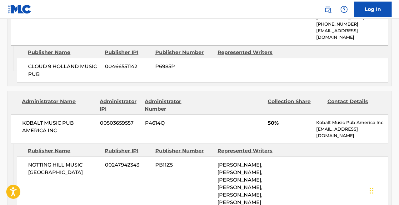
scroll to position [527, 0]
